Goal: Task Accomplishment & Management: Manage account settings

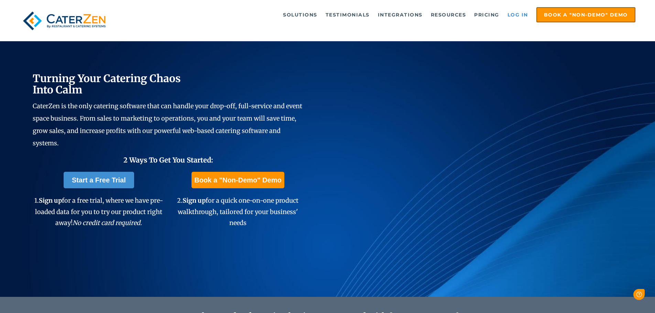
click at [523, 15] on link "Log in" at bounding box center [518, 15] width 28 height 14
click at [529, 14] on link "Log in" at bounding box center [518, 15] width 28 height 14
click at [525, 17] on link "Log in" at bounding box center [518, 15] width 28 height 14
